Goal: Transaction & Acquisition: Purchase product/service

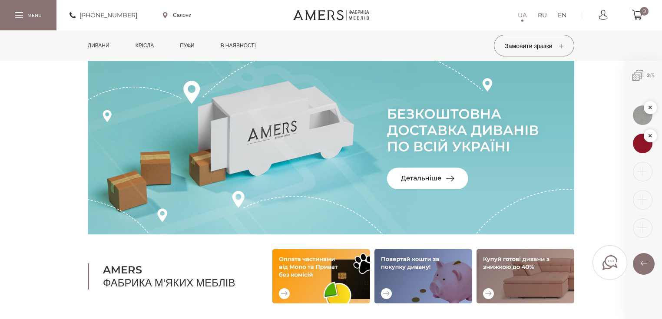
click at [103, 47] on link "Дивани" at bounding box center [98, 45] width 35 height 30
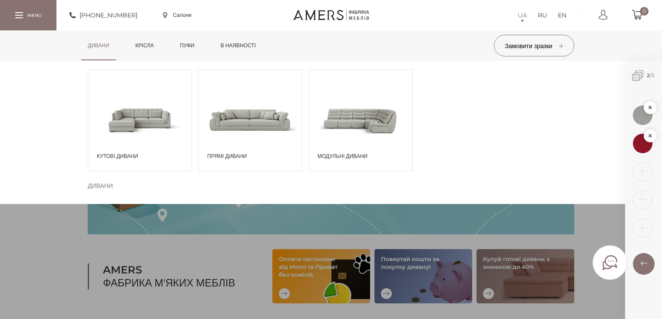
click at [262, 121] on span at bounding box center [250, 120] width 103 height 60
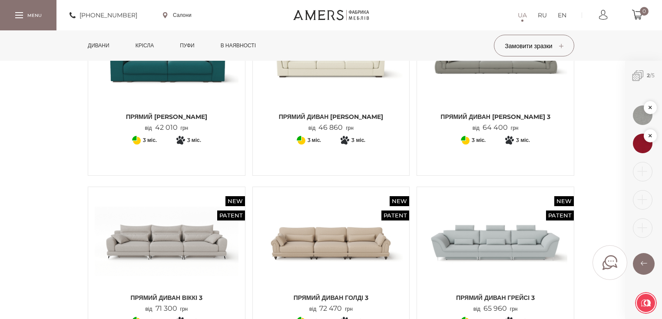
scroll to position [591, 0]
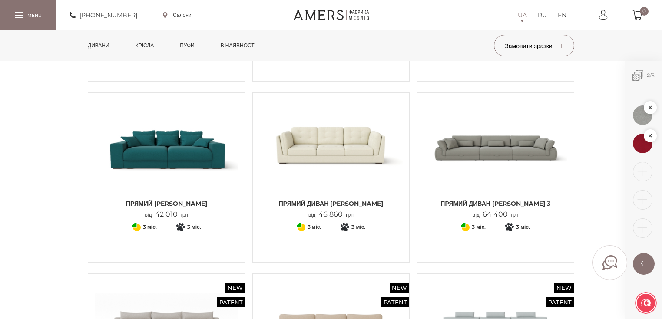
click at [192, 166] on img at bounding box center [167, 148] width 144 height 96
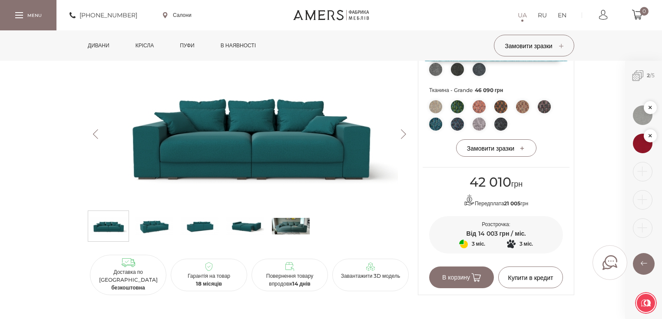
scroll to position [348, 0]
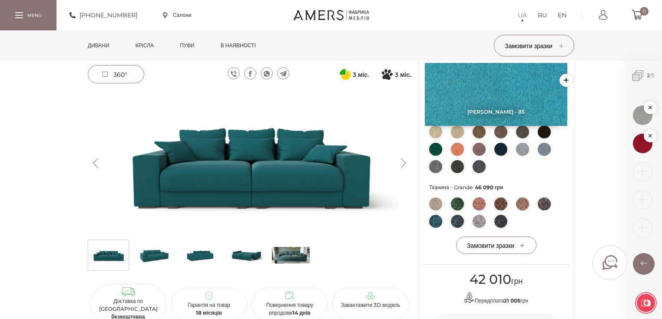
click at [106, 47] on link "Дивани" at bounding box center [98, 45] width 35 height 30
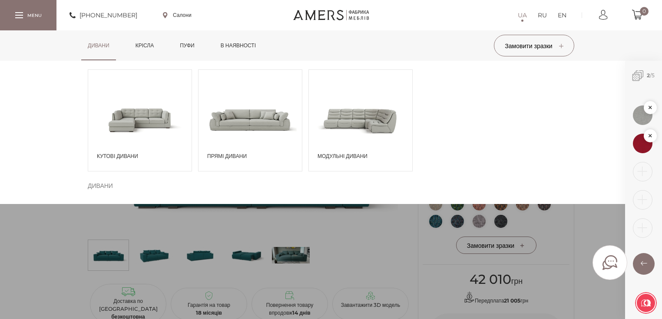
click at [175, 134] on span at bounding box center [139, 120] width 103 height 60
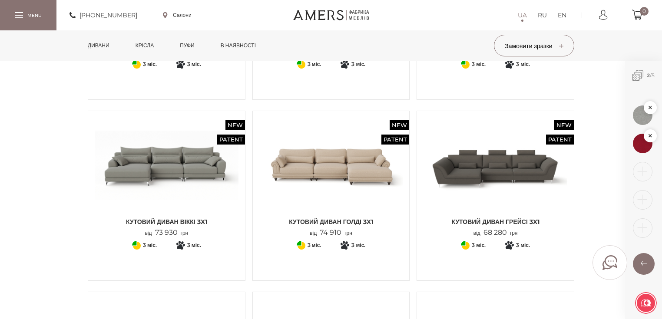
scroll to position [765, 0]
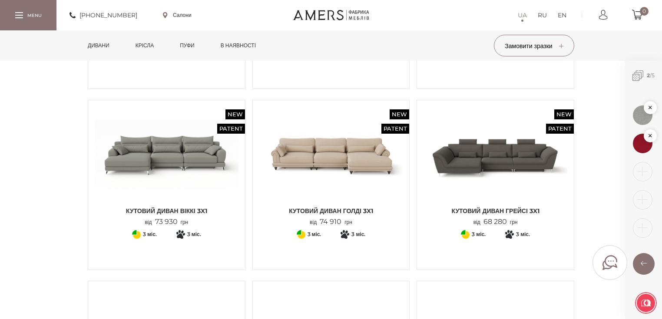
click at [469, 180] on img at bounding box center [496, 155] width 144 height 96
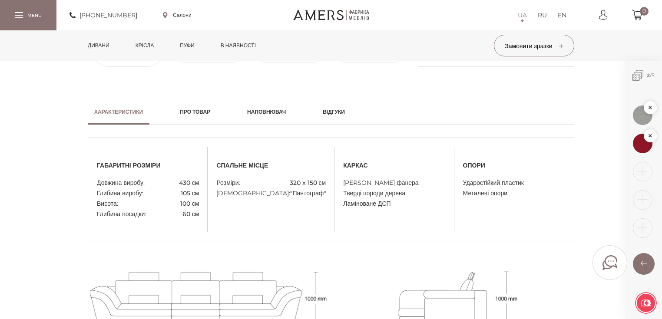
scroll to position [521, 0]
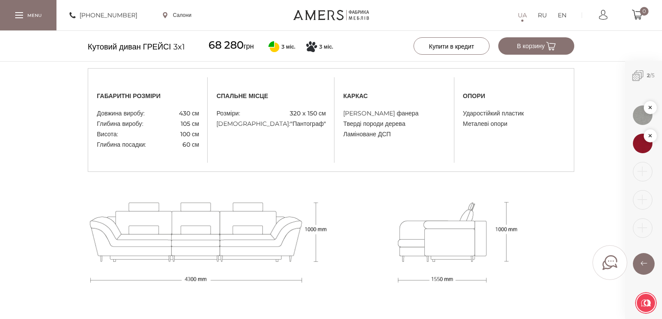
click at [567, 202] on div at bounding box center [454, 241] width 246 height 138
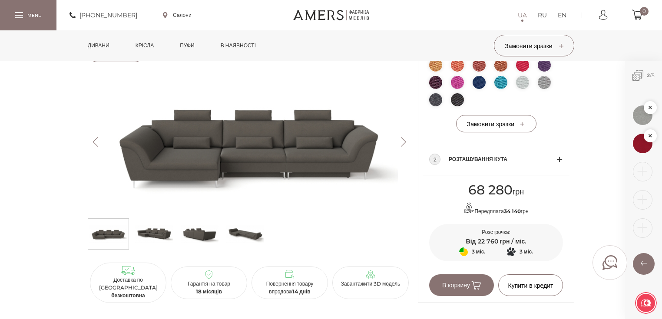
scroll to position [209, 0]
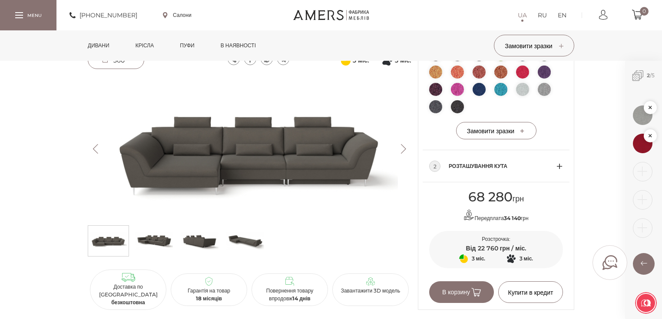
click at [284, 158] on img at bounding box center [249, 149] width 323 height 144
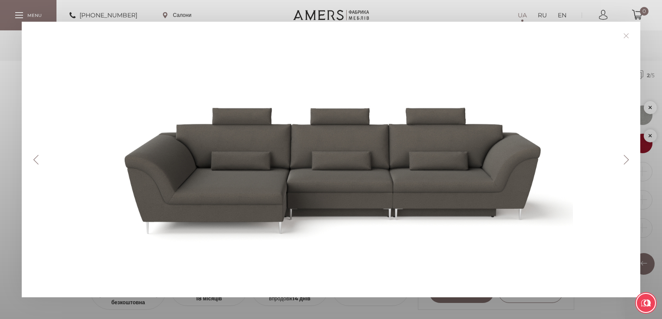
click at [633, 35] on link at bounding box center [626, 35] width 13 height 13
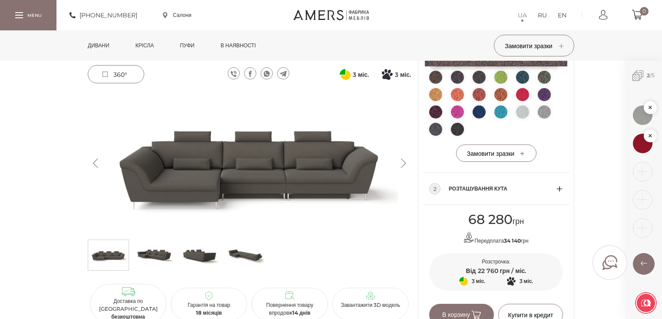
scroll to position [174, 0]
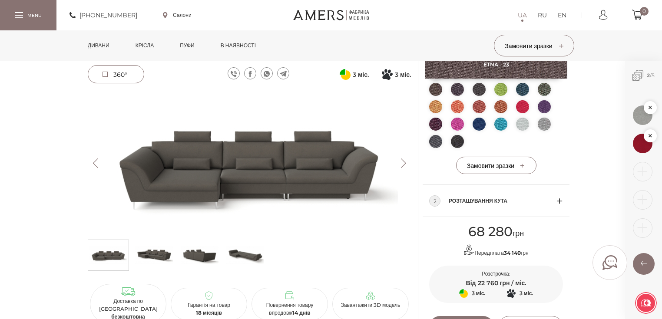
click at [231, 160] on img at bounding box center [249, 163] width 323 height 144
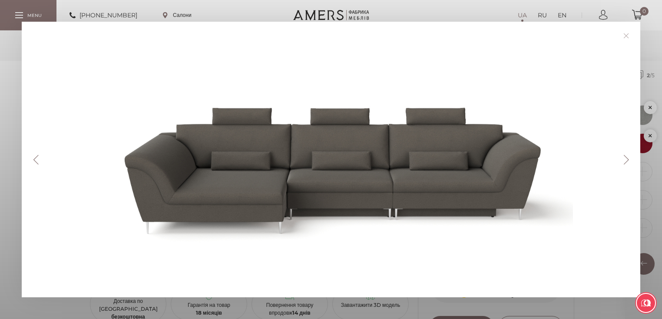
click at [343, 217] on div at bounding box center [333, 159] width 581 height 232
click at [631, 160] on button "Next" at bounding box center [626, 160] width 15 height 10
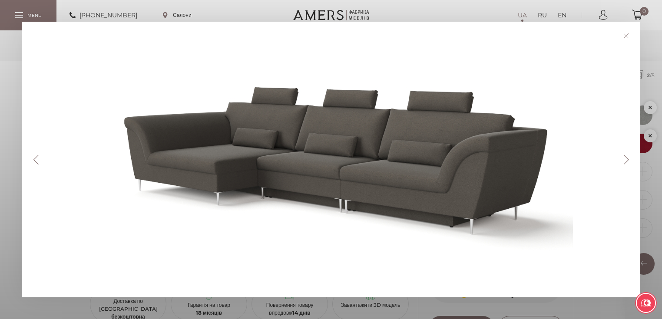
scroll to position [453, 0]
